Goal: Task Accomplishment & Management: Use online tool/utility

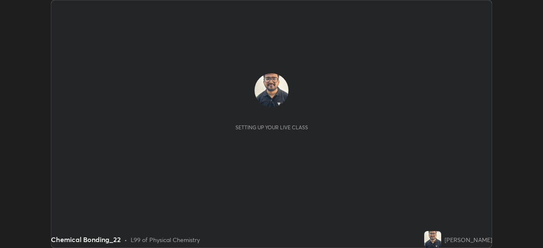
scroll to position [248, 542]
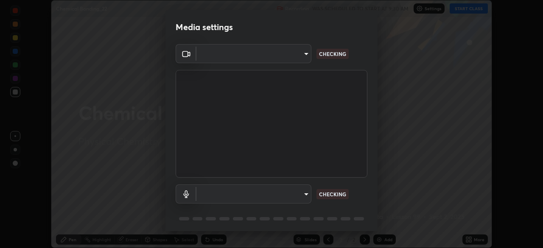
type input "f5ae6119dc4fab334a8cf66c369197aa9d1a3f6993b34b3aeb85a59339566d19"
type input "b6fc27b3cfd9b16c139071b3e43c8616f7c7432b4493bf15a59cfe2aa5dcb19a"
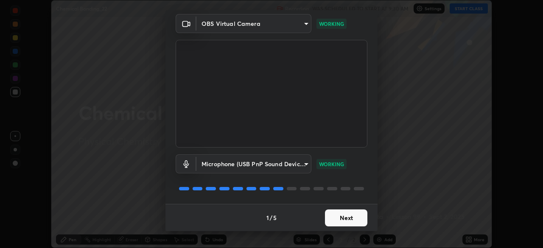
click at [352, 223] on button "Next" at bounding box center [346, 217] width 42 height 17
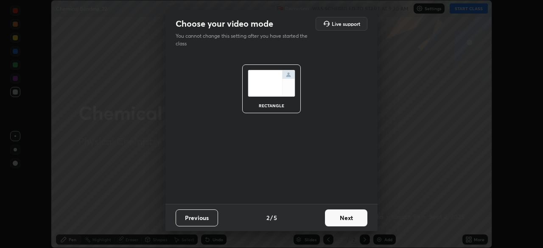
scroll to position [0, 0]
click at [352, 219] on button "Next" at bounding box center [346, 217] width 42 height 17
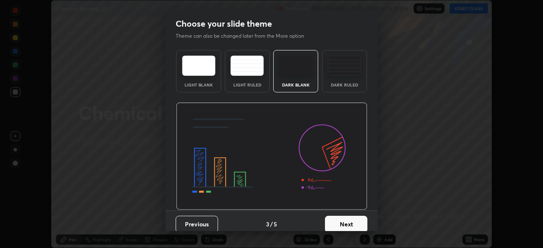
click at [352, 220] on button "Next" at bounding box center [346, 224] width 42 height 17
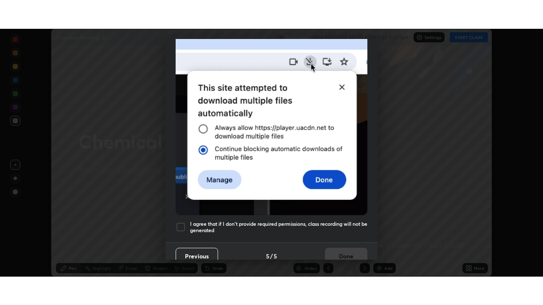
scroll to position [203, 0]
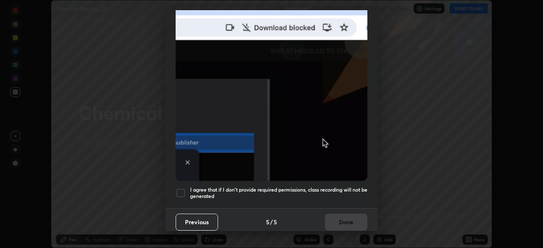
click at [176, 189] on div at bounding box center [180, 193] width 10 height 10
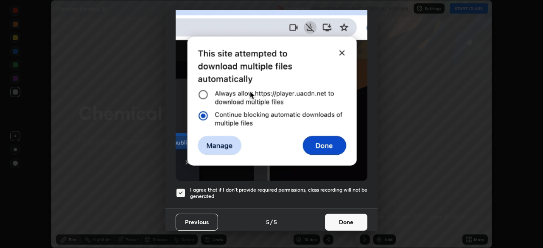
click at [345, 218] on button "Done" at bounding box center [346, 222] width 42 height 17
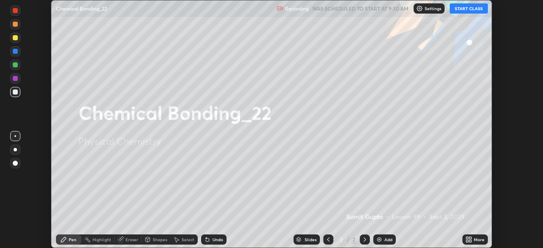
click at [470, 6] on button "START CLASS" at bounding box center [468, 8] width 38 height 10
click at [475, 241] on div "More" at bounding box center [478, 239] width 11 height 4
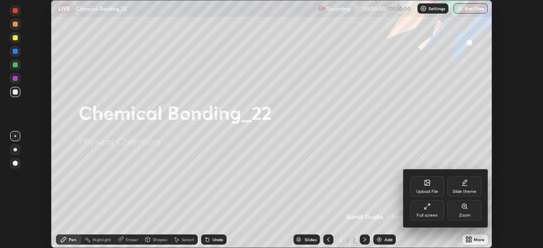
click at [433, 217] on div "Full screen" at bounding box center [426, 215] width 21 height 4
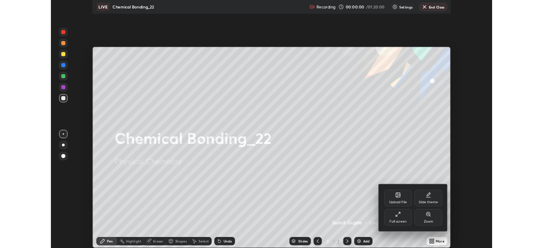
scroll to position [305, 543]
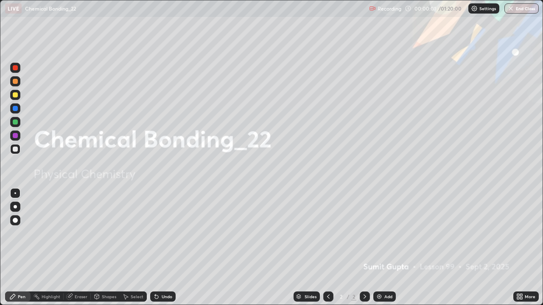
click at [379, 248] on img at bounding box center [379, 296] width 7 height 7
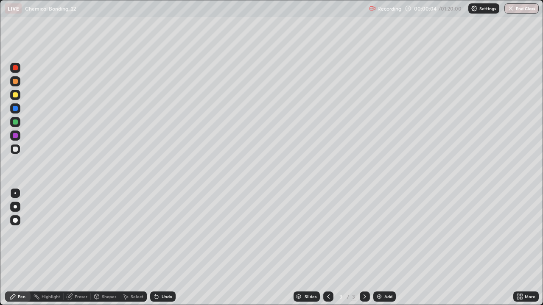
click at [15, 203] on div at bounding box center [15, 207] width 10 height 10
click at [16, 122] on div at bounding box center [15, 122] width 5 height 5
click at [14, 95] on div at bounding box center [15, 94] width 5 height 5
click at [15, 152] on div at bounding box center [15, 149] width 10 height 10
click at [14, 94] on div at bounding box center [15, 94] width 5 height 5
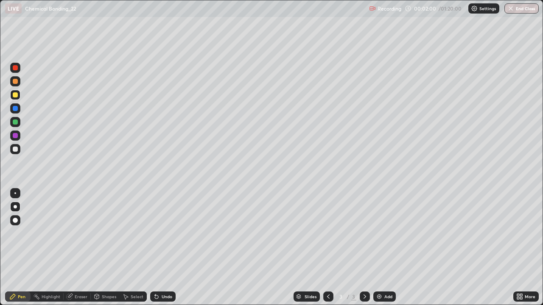
click at [18, 113] on div at bounding box center [15, 108] width 10 height 10
click at [16, 122] on div at bounding box center [15, 122] width 5 height 5
click at [11, 147] on div at bounding box center [15, 149] width 10 height 10
click at [16, 96] on div at bounding box center [15, 94] width 5 height 5
click at [166, 248] on div "Undo" at bounding box center [166, 297] width 11 height 4
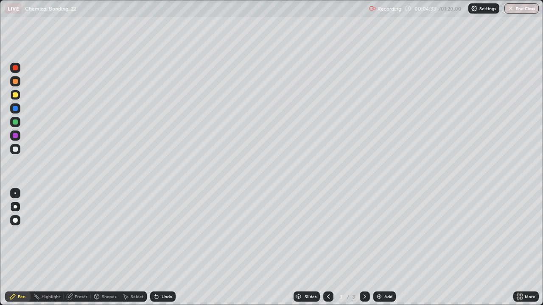
click at [382, 248] on div "Add" at bounding box center [384, 297] width 22 height 10
click at [15, 109] on div at bounding box center [15, 108] width 5 height 5
click at [161, 248] on div "Undo" at bounding box center [166, 297] width 11 height 4
click at [158, 248] on icon at bounding box center [156, 296] width 7 height 7
click at [19, 99] on div at bounding box center [15, 95] width 10 height 10
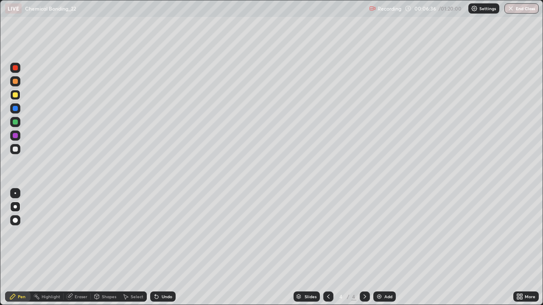
click at [162, 248] on div "Undo" at bounding box center [166, 297] width 11 height 4
click at [331, 248] on div at bounding box center [328, 296] width 10 height 17
click at [364, 248] on icon at bounding box center [364, 296] width 7 height 7
click at [384, 248] on div "Add" at bounding box center [388, 297] width 8 height 4
click at [17, 95] on div at bounding box center [15, 94] width 5 height 5
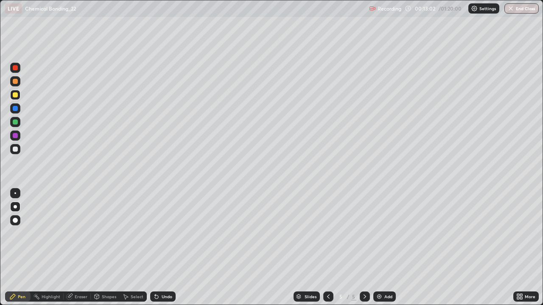
click at [16, 206] on div at bounding box center [15, 206] width 3 height 3
click at [14, 91] on div at bounding box center [15, 95] width 10 height 10
click at [15, 150] on div at bounding box center [15, 149] width 5 height 5
click at [380, 248] on div "Add" at bounding box center [384, 297] width 22 height 10
click at [15, 94] on div at bounding box center [15, 94] width 5 height 5
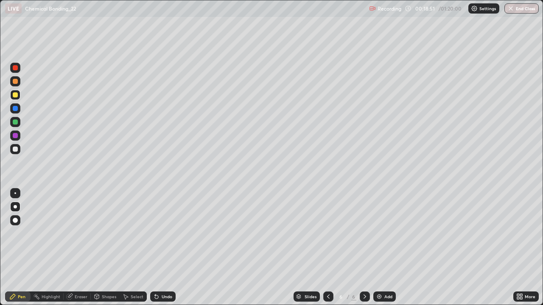
click at [16, 150] on div at bounding box center [15, 149] width 5 height 5
click at [161, 248] on div "Undo" at bounding box center [162, 297] width 25 height 10
click at [161, 248] on div "Undo" at bounding box center [166, 297] width 11 height 4
click at [159, 248] on div "Undo" at bounding box center [162, 297] width 25 height 10
click at [379, 248] on img at bounding box center [379, 296] width 7 height 7
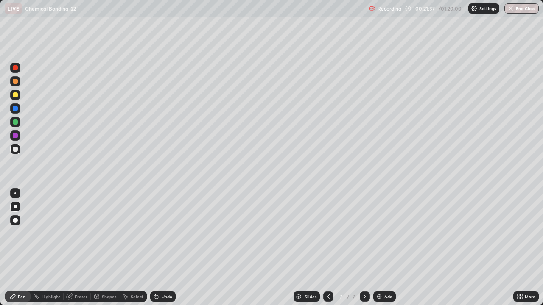
click at [14, 92] on div at bounding box center [15, 95] width 10 height 10
click at [15, 132] on div at bounding box center [15, 136] width 10 height 10
click at [18, 151] on div at bounding box center [15, 149] width 10 height 10
click at [153, 248] on icon at bounding box center [156, 296] width 7 height 7
click at [156, 248] on icon at bounding box center [156, 296] width 7 height 7
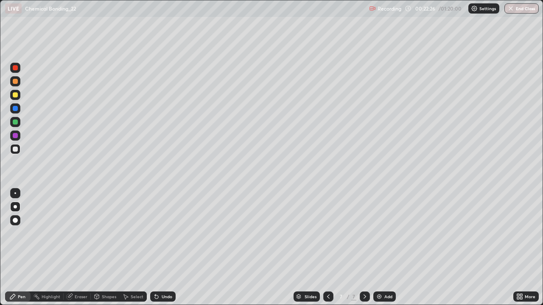
click at [159, 248] on div "Undo" at bounding box center [162, 297] width 25 height 10
click at [160, 248] on div "Undo" at bounding box center [162, 297] width 25 height 10
click at [159, 248] on icon at bounding box center [156, 296] width 7 height 7
click at [159, 248] on div "Undo" at bounding box center [162, 297] width 25 height 10
click at [160, 248] on div "Undo" at bounding box center [162, 297] width 25 height 10
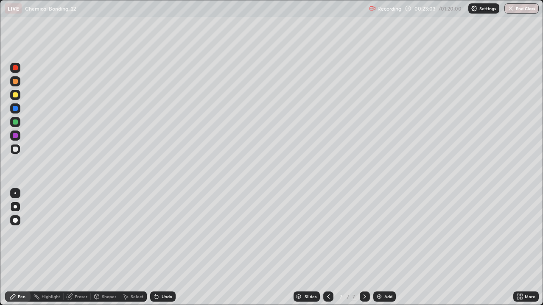
click at [159, 248] on div "Undo" at bounding box center [162, 297] width 25 height 10
click at [158, 248] on icon at bounding box center [156, 296] width 7 height 7
click at [159, 248] on div "Undo" at bounding box center [162, 297] width 25 height 10
click at [161, 248] on div "Undo" at bounding box center [166, 297] width 11 height 4
click at [392, 248] on div "Add" at bounding box center [384, 297] width 22 height 10
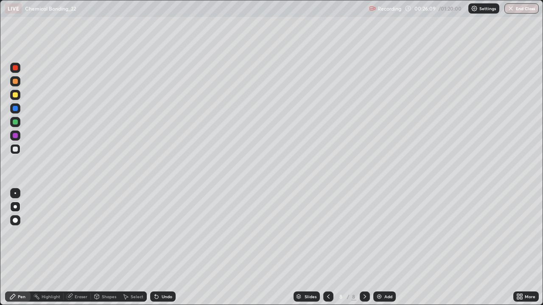
click at [15, 151] on div at bounding box center [15, 149] width 5 height 5
click at [15, 80] on div at bounding box center [15, 81] width 5 height 5
click at [14, 139] on div at bounding box center [15, 136] width 10 height 10
click at [13, 124] on div at bounding box center [15, 122] width 10 height 10
click at [13, 93] on div at bounding box center [15, 94] width 5 height 5
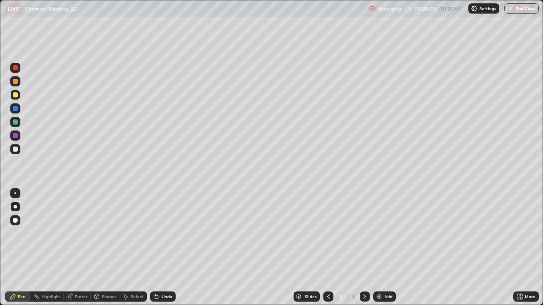
click at [17, 150] on div at bounding box center [15, 149] width 5 height 5
click at [14, 95] on div at bounding box center [15, 94] width 5 height 5
click at [16, 147] on div at bounding box center [15, 149] width 5 height 5
click at [377, 248] on img at bounding box center [379, 296] width 7 height 7
click at [14, 98] on div at bounding box center [15, 95] width 10 height 10
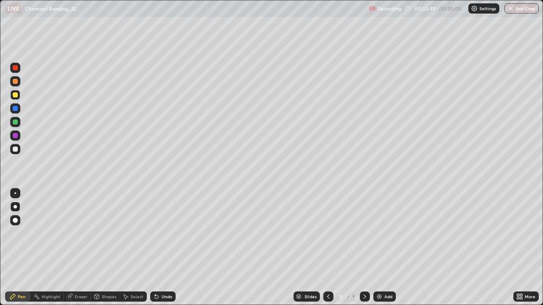
click at [14, 145] on div at bounding box center [15, 149] width 10 height 10
click at [15, 137] on div at bounding box center [15, 135] width 5 height 5
click at [14, 123] on div at bounding box center [15, 122] width 5 height 5
click at [162, 248] on div "Undo" at bounding box center [162, 297] width 25 height 10
click at [159, 248] on div "Undo" at bounding box center [162, 297] width 25 height 10
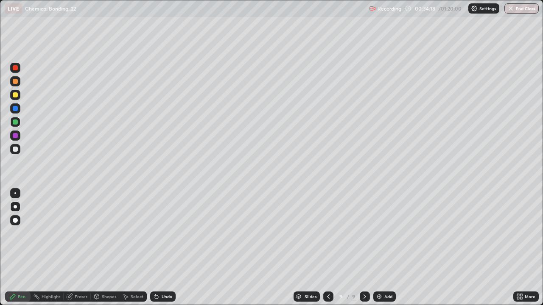
click at [161, 248] on div "Undo" at bounding box center [166, 297] width 11 height 4
click at [15, 148] on div at bounding box center [15, 149] width 5 height 5
click at [15, 98] on div at bounding box center [15, 95] width 10 height 10
click at [13, 150] on div at bounding box center [15, 149] width 5 height 5
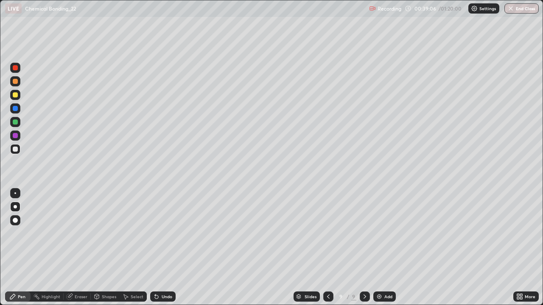
click at [382, 248] on div "Add" at bounding box center [384, 297] width 22 height 10
click at [17, 97] on div at bounding box center [15, 95] width 10 height 10
click at [160, 248] on div "Undo" at bounding box center [162, 297] width 25 height 10
click at [157, 248] on icon at bounding box center [156, 296] width 3 height 3
click at [14, 148] on div at bounding box center [15, 149] width 5 height 5
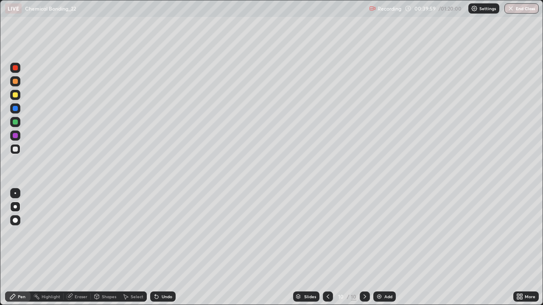
click at [17, 96] on div at bounding box center [15, 94] width 5 height 5
click at [381, 248] on img at bounding box center [379, 296] width 7 height 7
click at [16, 151] on div at bounding box center [15, 149] width 5 height 5
click at [18, 95] on div at bounding box center [15, 95] width 10 height 10
click at [17, 150] on div at bounding box center [15, 149] width 5 height 5
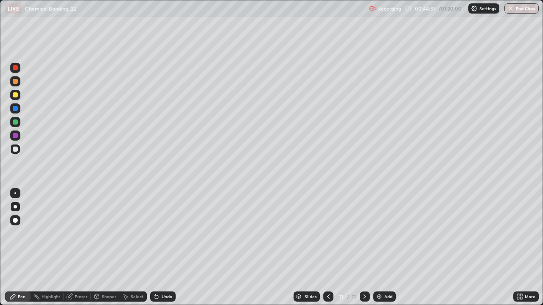
click at [12, 125] on div at bounding box center [15, 122] width 10 height 10
click at [80, 248] on div "Eraser" at bounding box center [81, 297] width 13 height 4
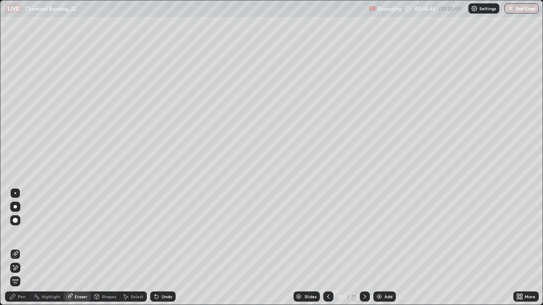
click at [17, 248] on div "Pen" at bounding box center [17, 297] width 25 height 10
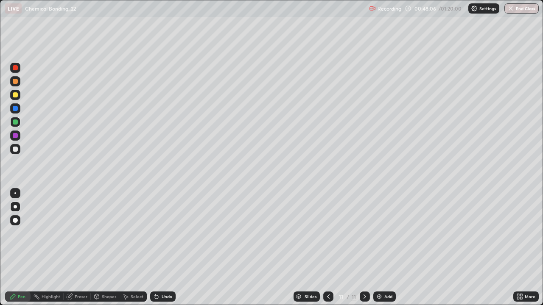
click at [385, 248] on div "Add" at bounding box center [384, 297] width 22 height 10
click at [17, 96] on div at bounding box center [15, 94] width 5 height 5
click at [164, 248] on div "Undo" at bounding box center [166, 297] width 11 height 4
click at [14, 109] on div at bounding box center [15, 108] width 5 height 5
click at [384, 248] on div "Add" at bounding box center [384, 297] width 22 height 10
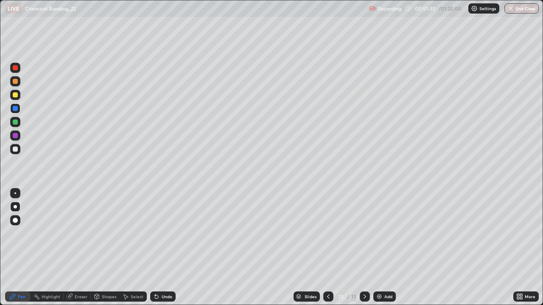
click at [13, 94] on div at bounding box center [15, 94] width 5 height 5
click at [159, 248] on icon at bounding box center [156, 296] width 7 height 7
click at [157, 248] on div "Undo" at bounding box center [162, 297] width 25 height 10
click at [159, 248] on div "Undo" at bounding box center [162, 297] width 25 height 10
click at [160, 248] on div "Undo" at bounding box center [162, 297] width 25 height 10
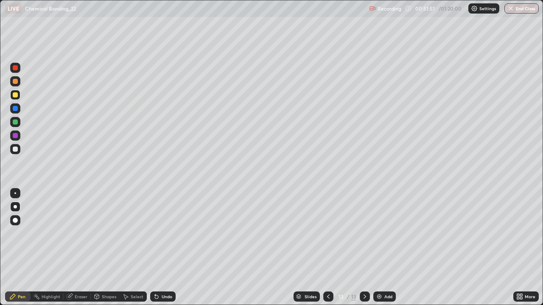
click at [160, 248] on div "Undo" at bounding box center [162, 297] width 25 height 10
click at [162, 248] on div "Undo" at bounding box center [166, 297] width 11 height 4
click at [13, 153] on div at bounding box center [15, 149] width 10 height 10
click at [18, 122] on div at bounding box center [15, 122] width 10 height 10
click at [17, 94] on div at bounding box center [15, 94] width 5 height 5
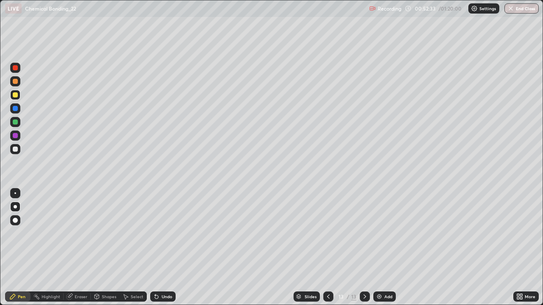
click at [77, 248] on div "Eraser" at bounding box center [81, 297] width 13 height 4
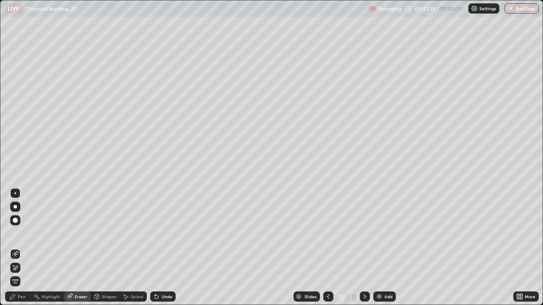
click at [16, 248] on div "Pen" at bounding box center [17, 297] width 25 height 10
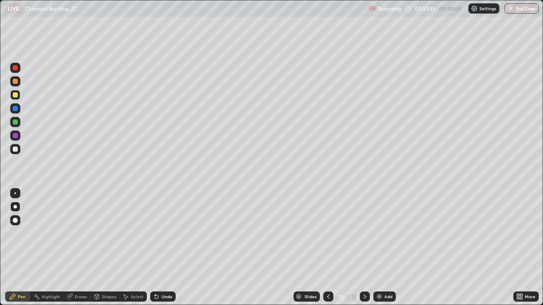
click at [15, 150] on div at bounding box center [15, 149] width 5 height 5
click at [15, 134] on div at bounding box center [15, 135] width 5 height 5
click at [514, 248] on div "More" at bounding box center [525, 296] width 25 height 17
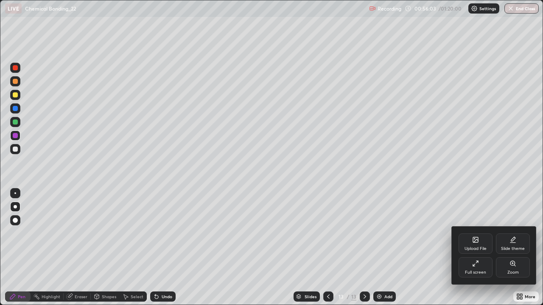
click at [17, 248] on div at bounding box center [271, 152] width 543 height 305
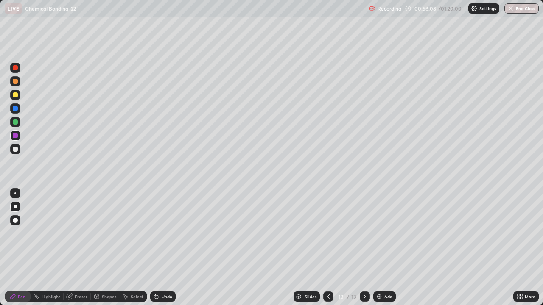
click at [163, 248] on div "Undo" at bounding box center [166, 297] width 11 height 4
click at [163, 248] on div "Undo" at bounding box center [162, 297] width 25 height 10
click at [161, 248] on div "Undo" at bounding box center [162, 297] width 25 height 10
click at [387, 248] on div "Add" at bounding box center [388, 297] width 8 height 4
click at [16, 95] on div at bounding box center [15, 94] width 5 height 5
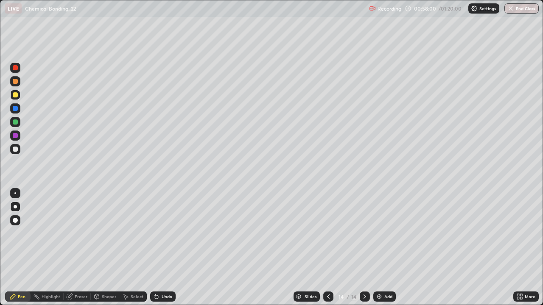
click at [327, 248] on icon at bounding box center [328, 297] width 3 height 4
click at [384, 248] on div "Add" at bounding box center [388, 297] width 8 height 4
click at [12, 97] on div at bounding box center [15, 95] width 10 height 10
click at [18, 151] on div at bounding box center [15, 149] width 10 height 10
click at [14, 155] on div at bounding box center [15, 149] width 10 height 14
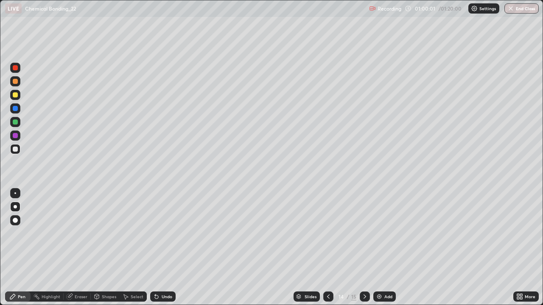
click at [15, 111] on div at bounding box center [15, 108] width 5 height 5
click at [17, 151] on div at bounding box center [15, 149] width 10 height 10
click at [381, 248] on img at bounding box center [379, 296] width 7 height 7
click at [17, 97] on div at bounding box center [15, 95] width 10 height 10
click at [14, 150] on div at bounding box center [15, 149] width 5 height 5
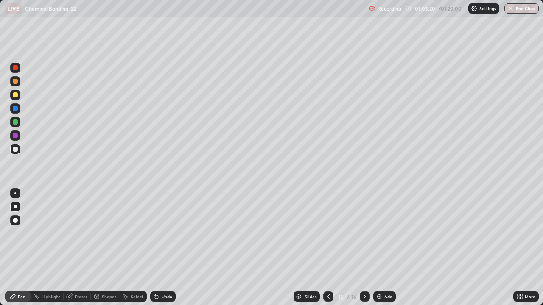
click at [12, 99] on div at bounding box center [15, 95] width 10 height 10
click at [17, 111] on div at bounding box center [15, 108] width 5 height 5
click at [376, 248] on img at bounding box center [379, 296] width 7 height 7
click at [16, 150] on div at bounding box center [15, 149] width 5 height 5
click at [14, 96] on div at bounding box center [15, 94] width 5 height 5
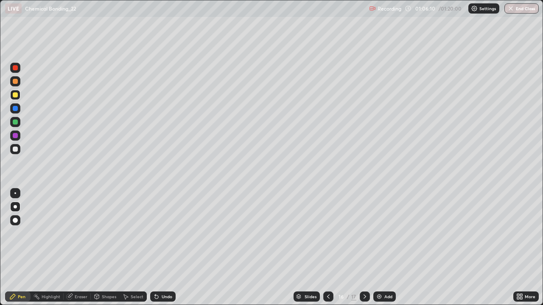
click at [16, 149] on div at bounding box center [15, 149] width 5 height 5
click at [14, 136] on div at bounding box center [15, 135] width 5 height 5
click at [14, 79] on div at bounding box center [15, 81] width 5 height 5
click at [15, 148] on div at bounding box center [15, 149] width 5 height 5
click at [17, 95] on div at bounding box center [15, 94] width 5 height 5
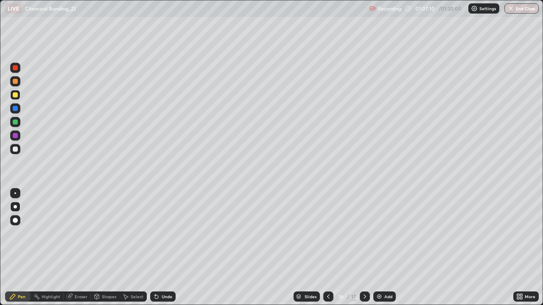
click at [12, 135] on div at bounding box center [15, 136] width 10 height 10
click at [18, 150] on div at bounding box center [15, 149] width 10 height 10
click at [386, 248] on div "Add" at bounding box center [388, 297] width 8 height 4
click at [162, 248] on div "Undo" at bounding box center [166, 297] width 11 height 4
click at [161, 248] on div "Undo" at bounding box center [161, 296] width 29 height 17
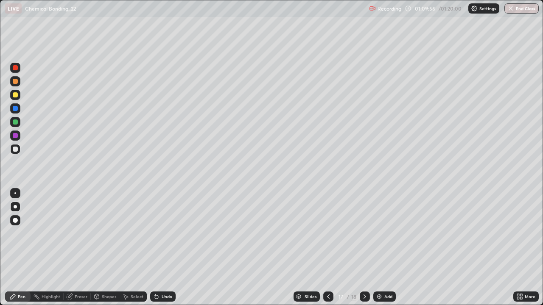
click at [159, 248] on div "Undo" at bounding box center [161, 296] width 29 height 17
click at [159, 248] on div "Undo" at bounding box center [162, 297] width 25 height 10
click at [159, 248] on div "Undo" at bounding box center [161, 296] width 29 height 17
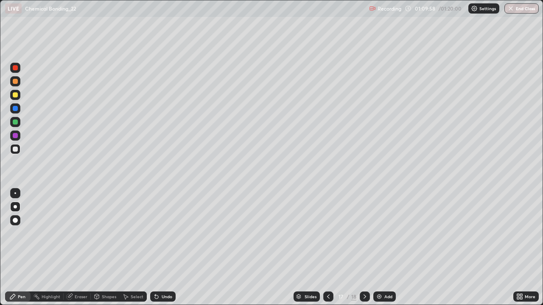
click at [161, 248] on div "Undo" at bounding box center [162, 297] width 25 height 10
click at [159, 248] on div "Undo" at bounding box center [162, 297] width 25 height 10
click at [161, 248] on div "Undo" at bounding box center [161, 296] width 29 height 17
click at [161, 248] on div "Undo" at bounding box center [166, 297] width 11 height 4
click at [17, 97] on div at bounding box center [15, 94] width 5 height 5
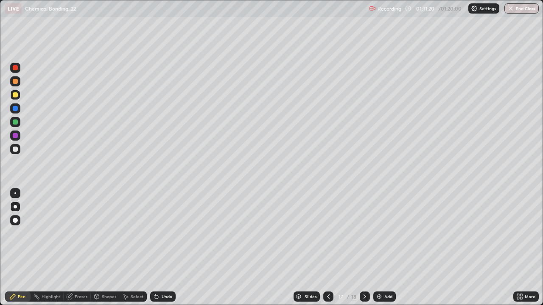
click at [14, 154] on div at bounding box center [15, 149] width 10 height 10
click at [17, 97] on div at bounding box center [15, 94] width 5 height 5
click at [239, 248] on div "Slides 17 / 18 Add" at bounding box center [343, 296] width 337 height 17
click at [323, 248] on div at bounding box center [328, 296] width 10 height 17
click at [364, 248] on icon at bounding box center [364, 296] width 7 height 7
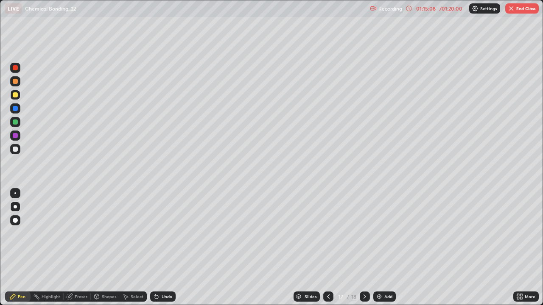
click at [364, 248] on icon at bounding box center [364, 296] width 7 height 7
click at [524, 9] on button "End Class" at bounding box center [521, 8] width 33 height 10
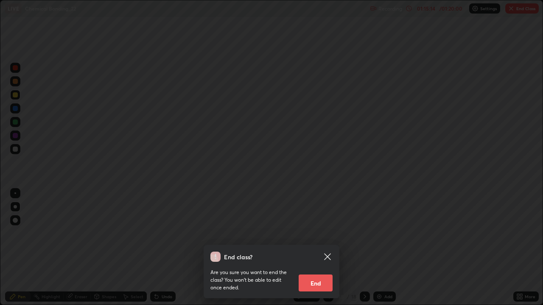
click at [317, 248] on button "End" at bounding box center [315, 283] width 34 height 17
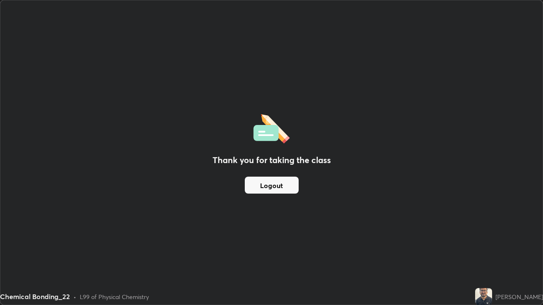
click at [491, 248] on img at bounding box center [483, 296] width 17 height 17
click at [271, 186] on button "Logout" at bounding box center [272, 185] width 54 height 17
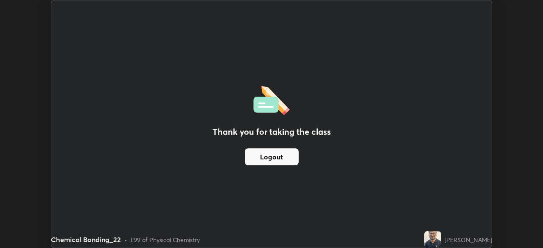
scroll to position [42137, 41843]
